Goal: Obtain resource: Download file/media

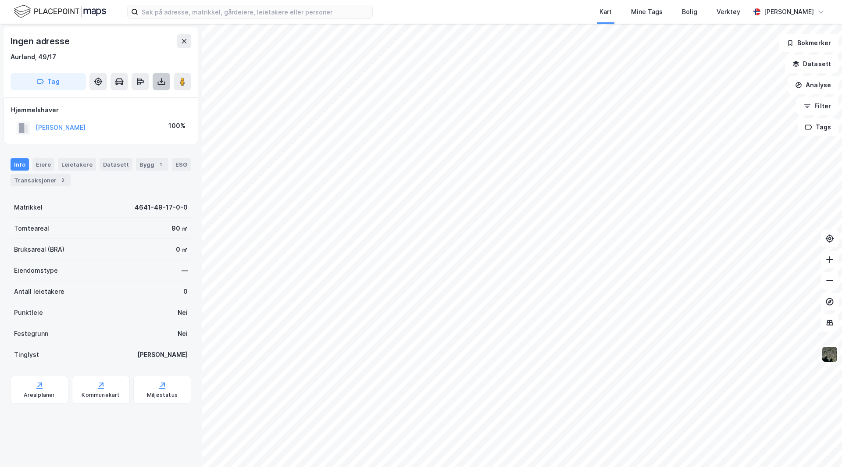
click at [160, 76] on button at bounding box center [162, 82] width 18 height 18
click at [123, 99] on div "Last ned grunnbok" at bounding box center [118, 99] width 51 height 7
